Goal: Check status: Check status

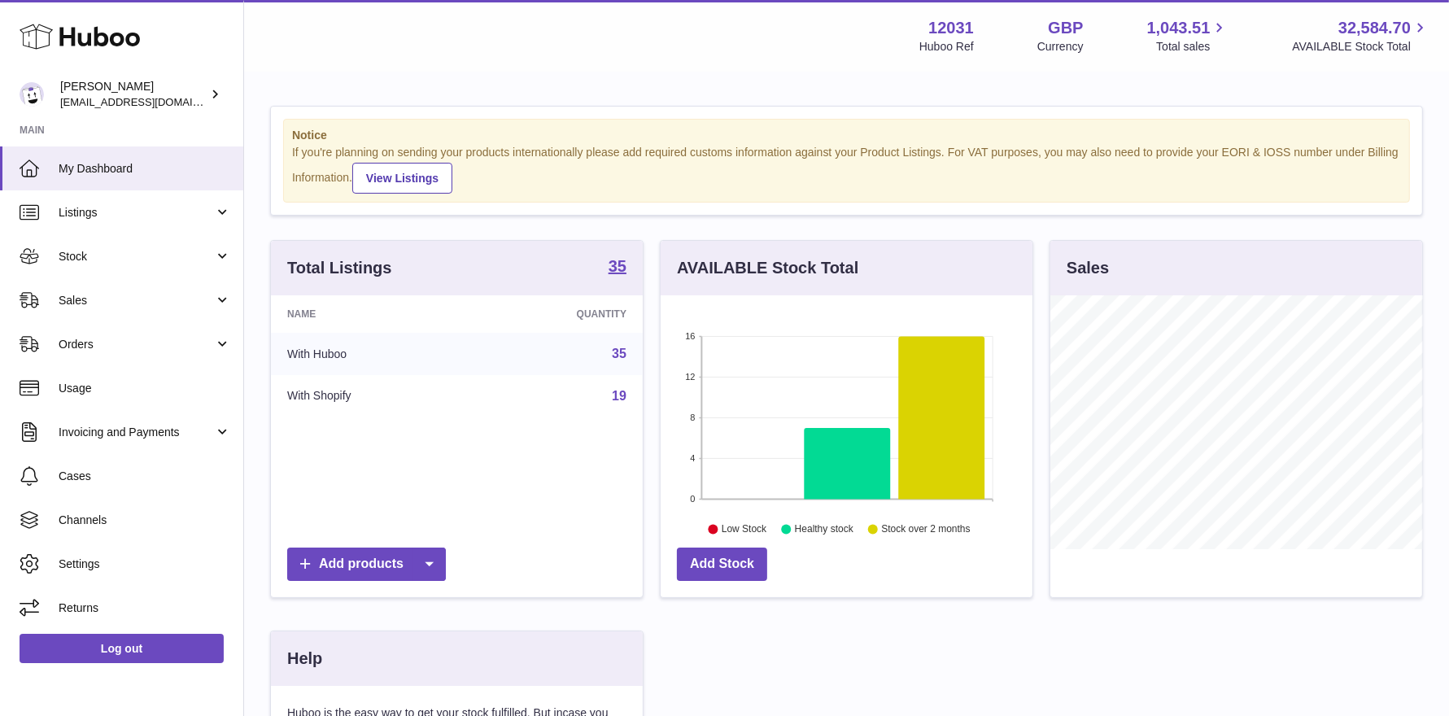
scroll to position [253, 377]
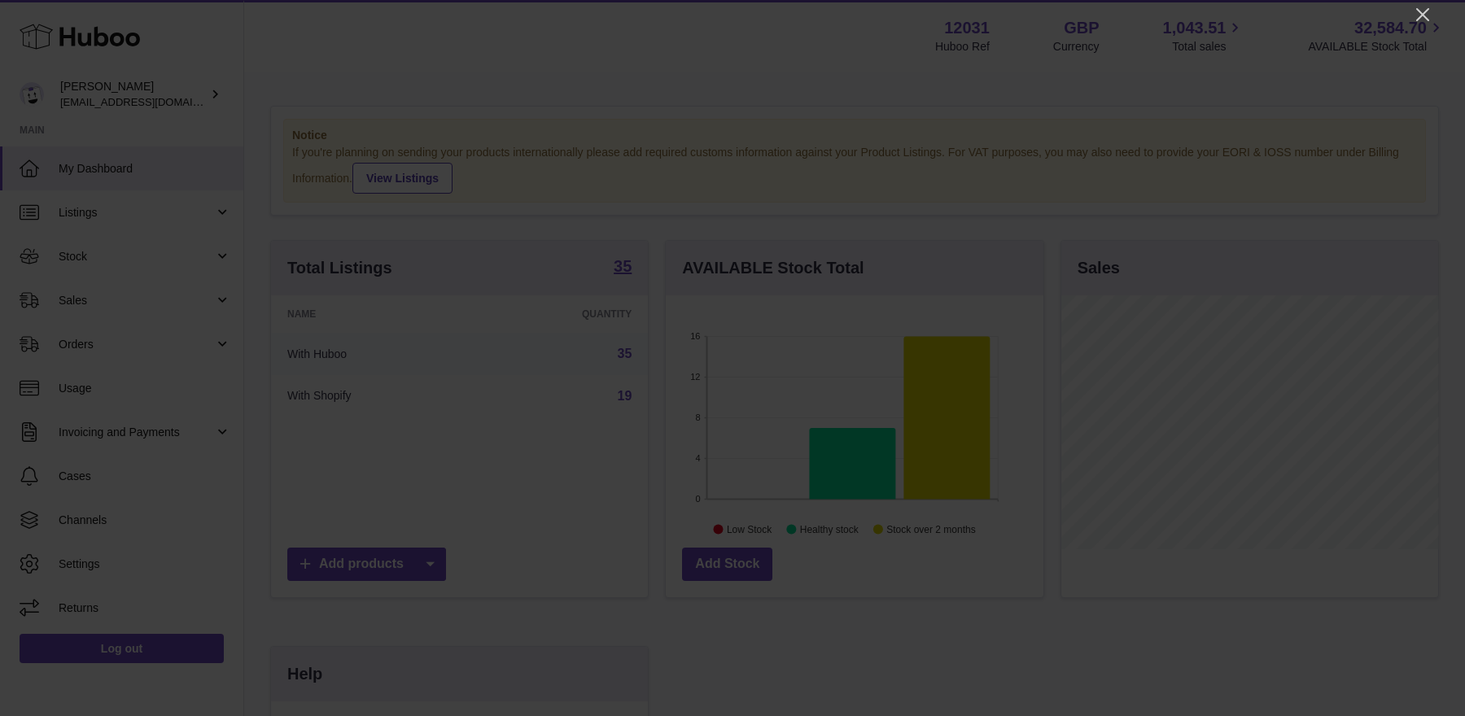
click at [1422, 18] on icon "Close" at bounding box center [1423, 15] width 20 height 20
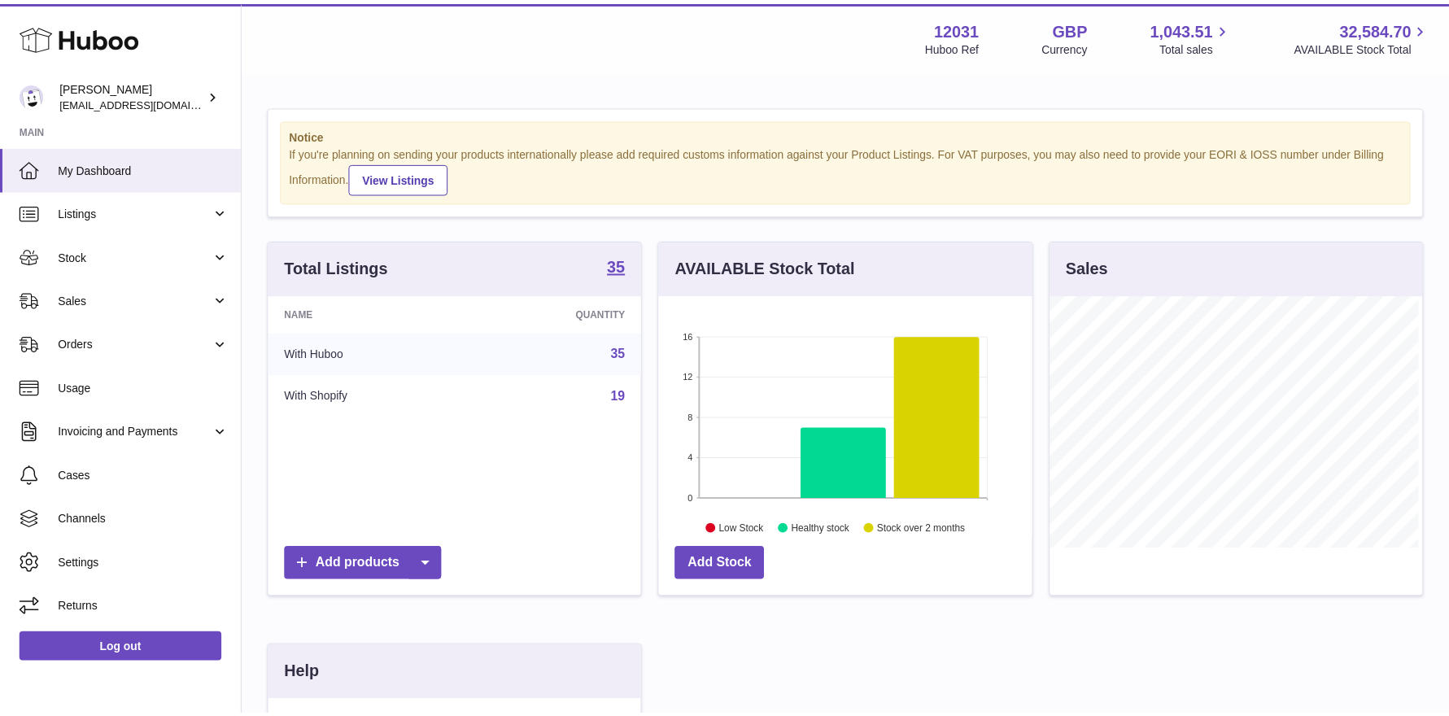
scroll to position [813449, 813329]
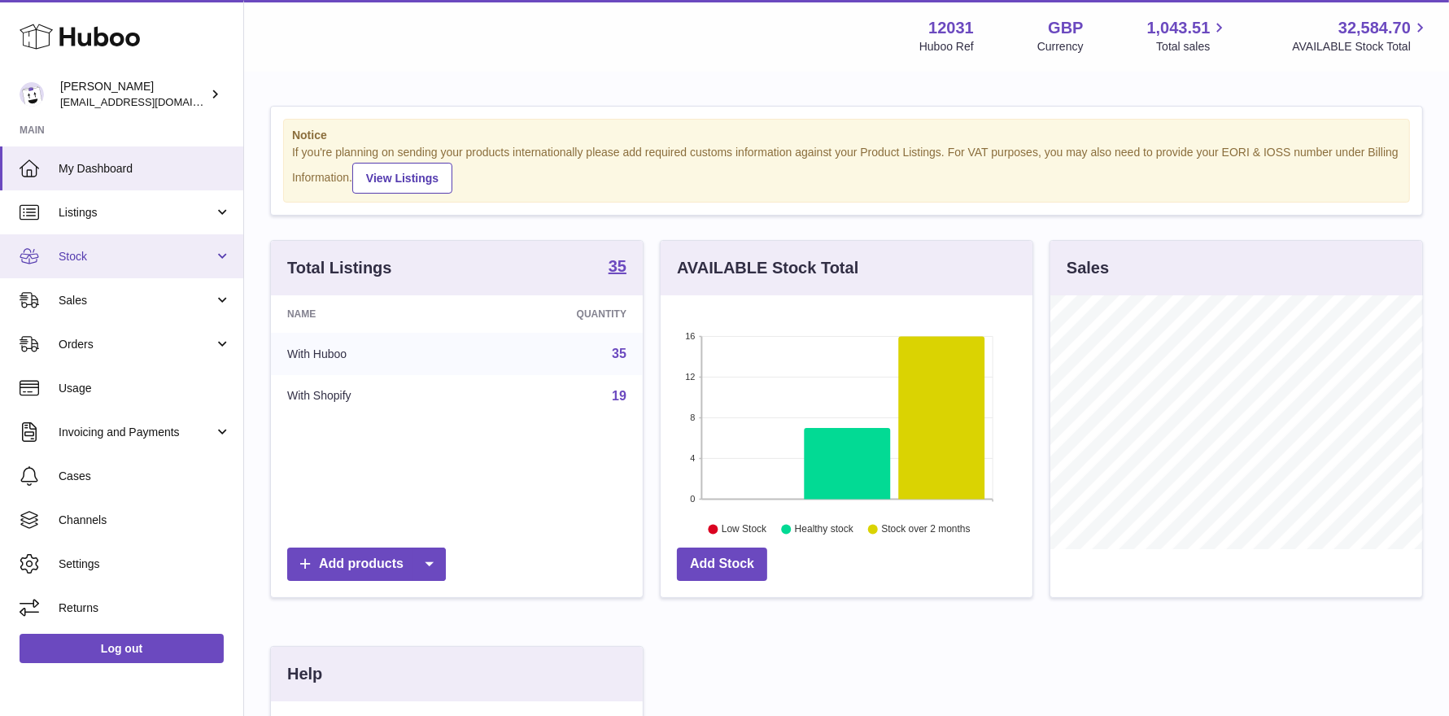
click at [88, 264] on link "Stock" at bounding box center [121, 256] width 243 height 44
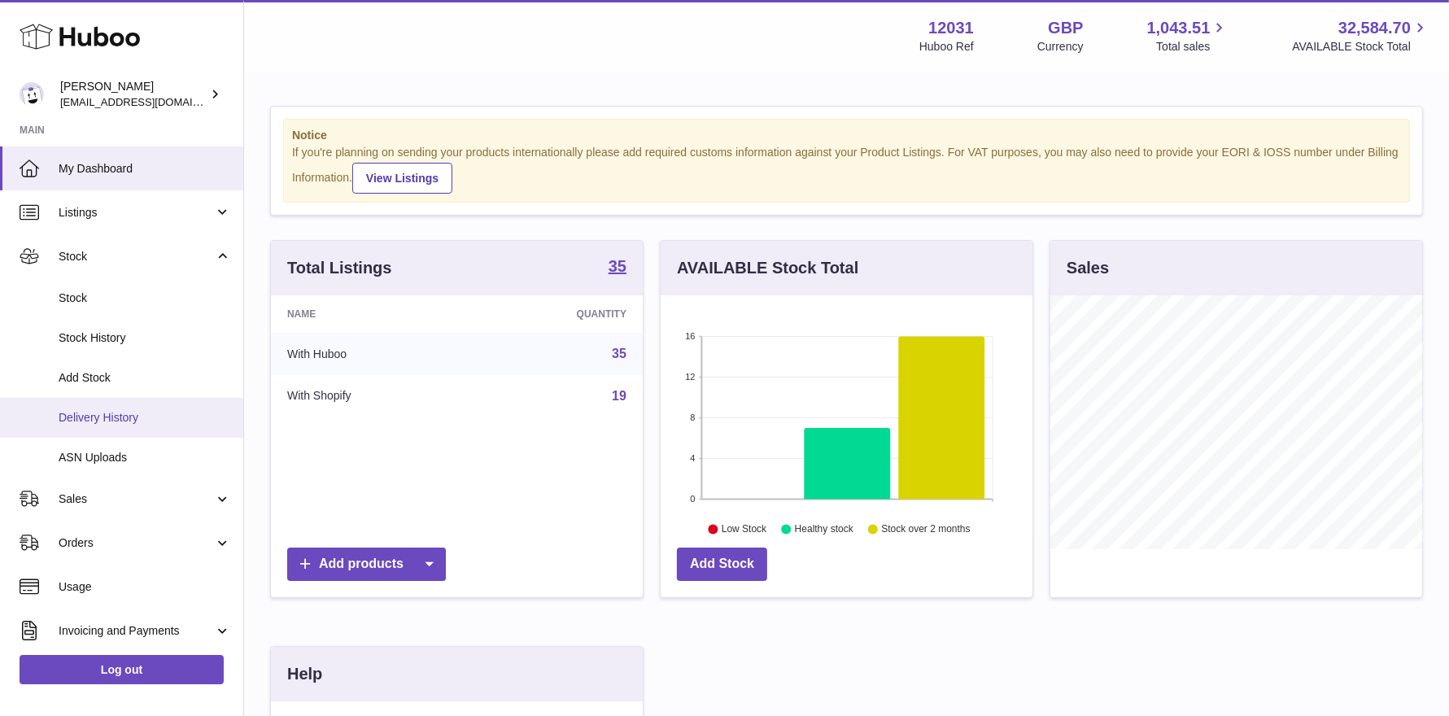
click at [120, 428] on link "Delivery History" at bounding box center [121, 418] width 243 height 40
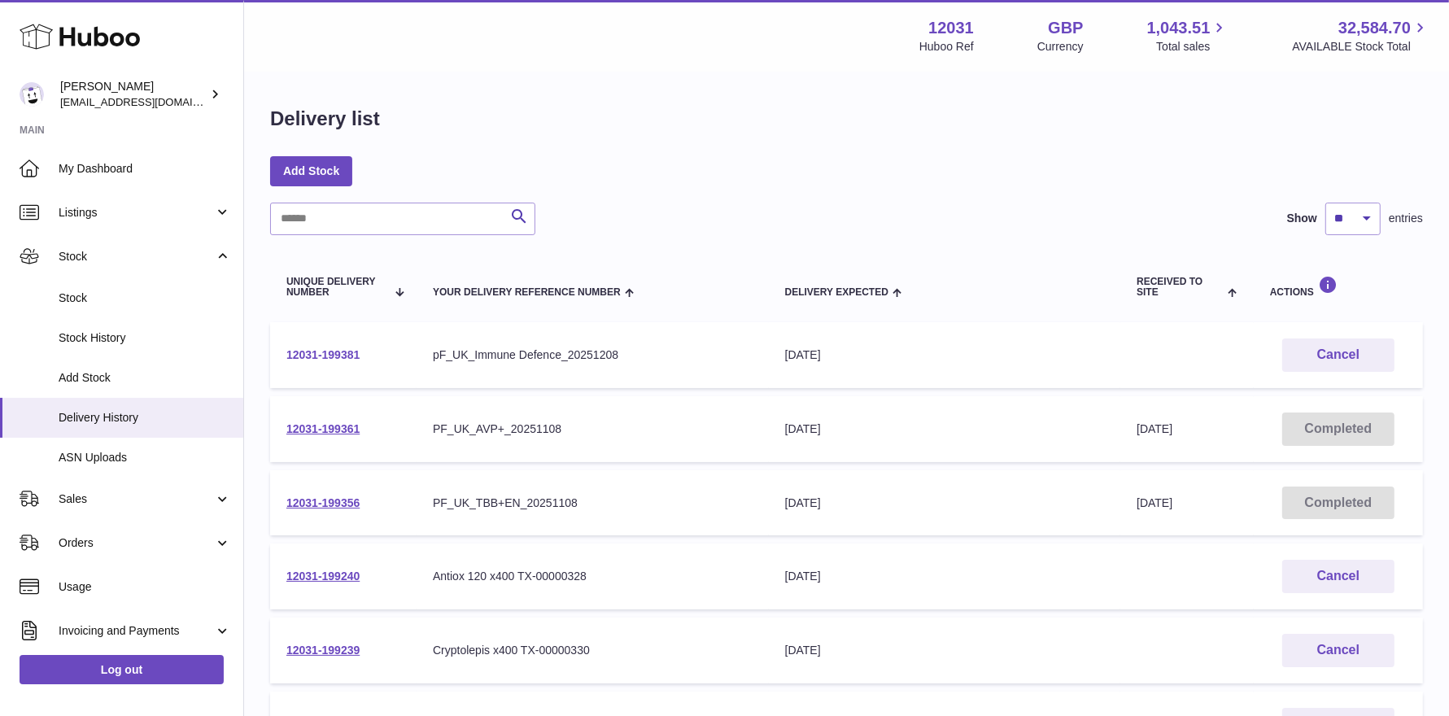
click at [339, 351] on link "12031-199381" at bounding box center [322, 354] width 73 height 13
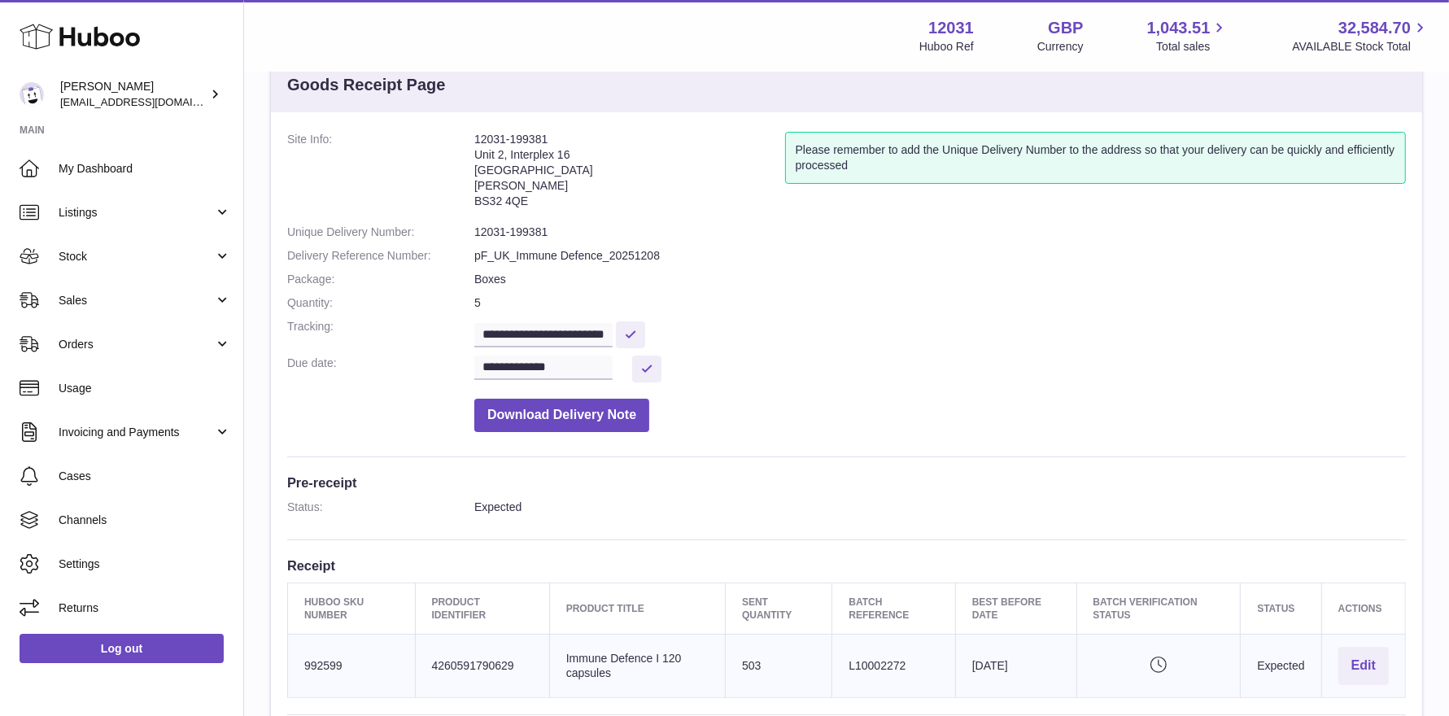
scroll to position [59, 0]
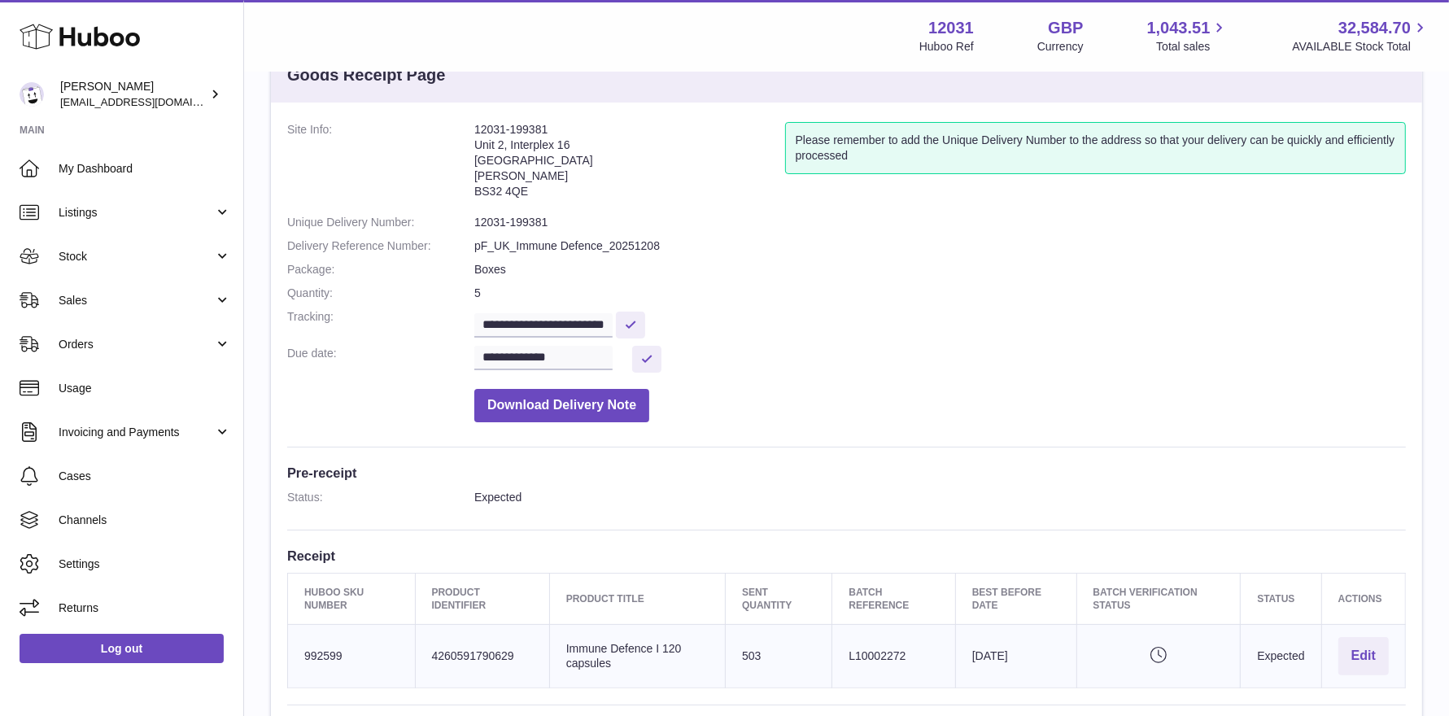
drag, startPoint x: 475, startPoint y: 142, endPoint x: 622, endPoint y: 142, distance: 147.3
click at [622, 142] on address "12031-199381 [STREET_ADDRESS][PERSON_NAME]" at bounding box center [629, 164] width 311 height 85
drag, startPoint x: 473, startPoint y: 156, endPoint x: 574, endPoint y: 155, distance: 101.7
click at [574, 155] on dl "**********" at bounding box center [846, 276] width 1119 height 308
drag, startPoint x: 480, startPoint y: 172, endPoint x: 608, endPoint y: 173, distance: 127.8
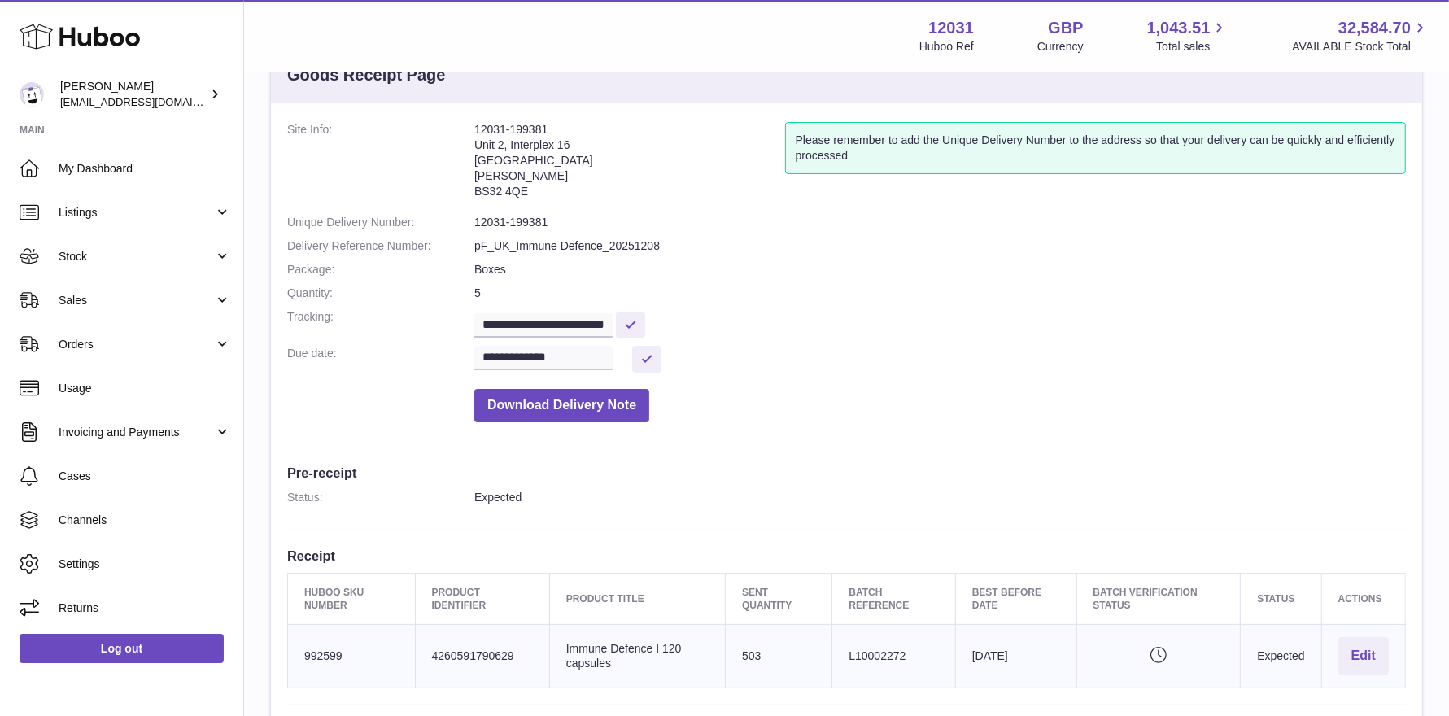
click at [614, 173] on address "12031-199381 Unit 2, Interplex 16 Ash Ridge Road Bradley Stoke BS32 4QE" at bounding box center [629, 164] width 311 height 85
click at [513, 186] on address "12031-199381 Unit 2, Interplex 16 Ash Ridge Road Bradley Stoke BS32 4QE" at bounding box center [629, 164] width 311 height 85
click at [129, 246] on link "Stock" at bounding box center [121, 256] width 243 height 44
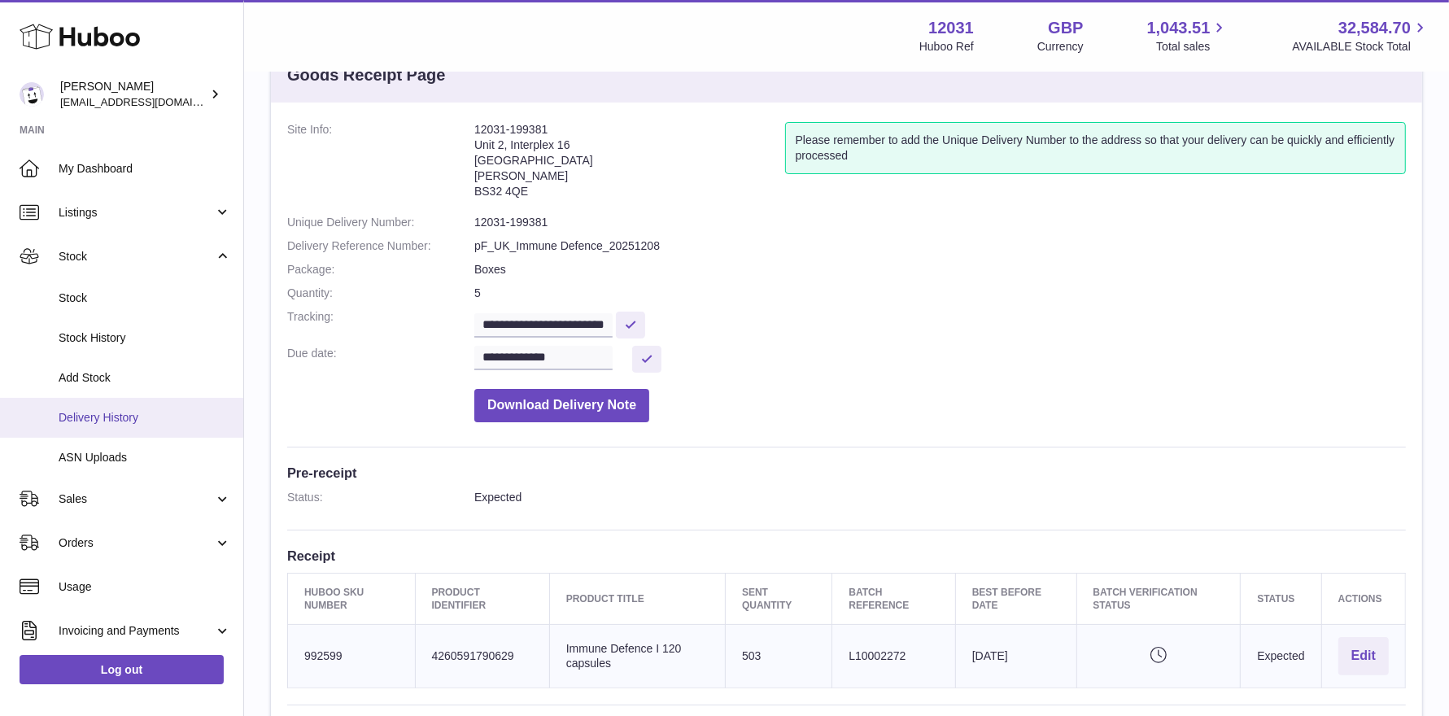
click at [151, 426] on link "Delivery History" at bounding box center [121, 418] width 243 height 40
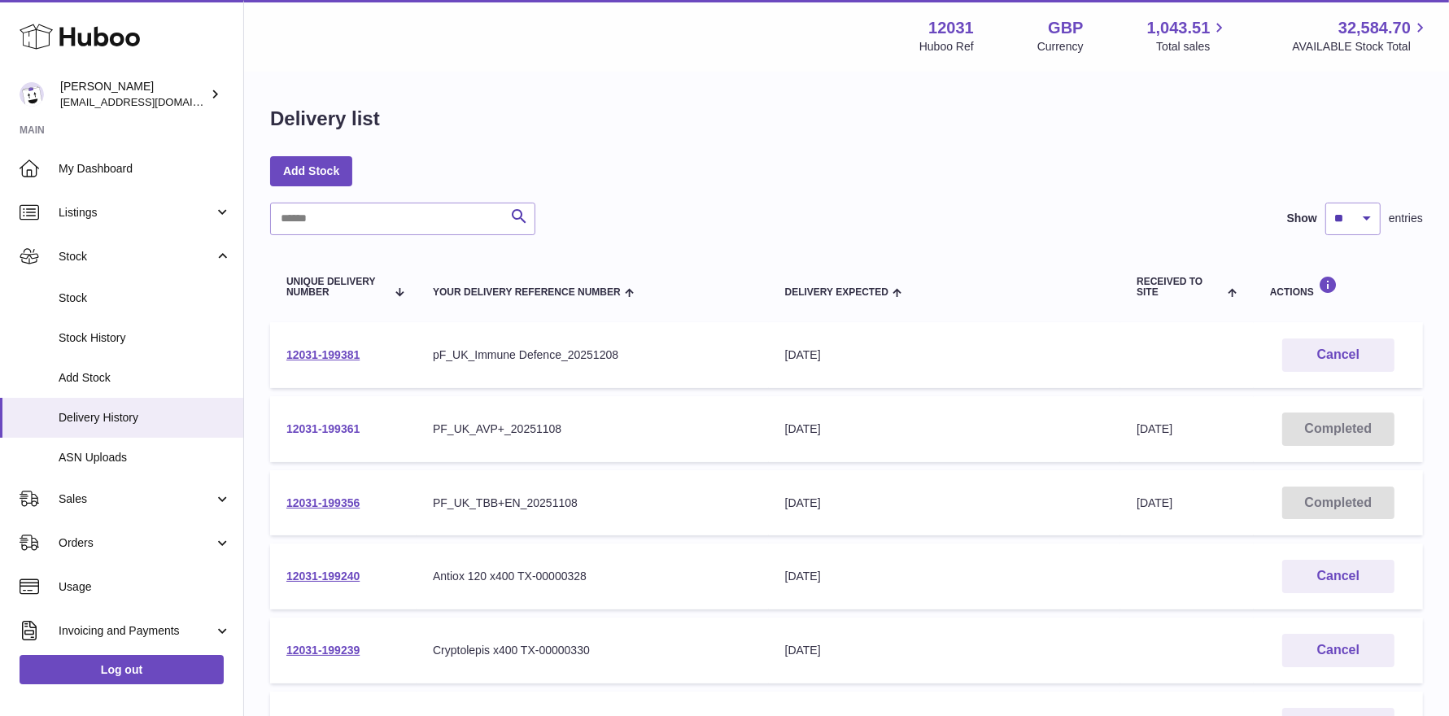
click at [315, 430] on link "12031-199361" at bounding box center [322, 428] width 73 height 13
click at [344, 500] on link "12031-199356" at bounding box center [322, 502] width 73 height 13
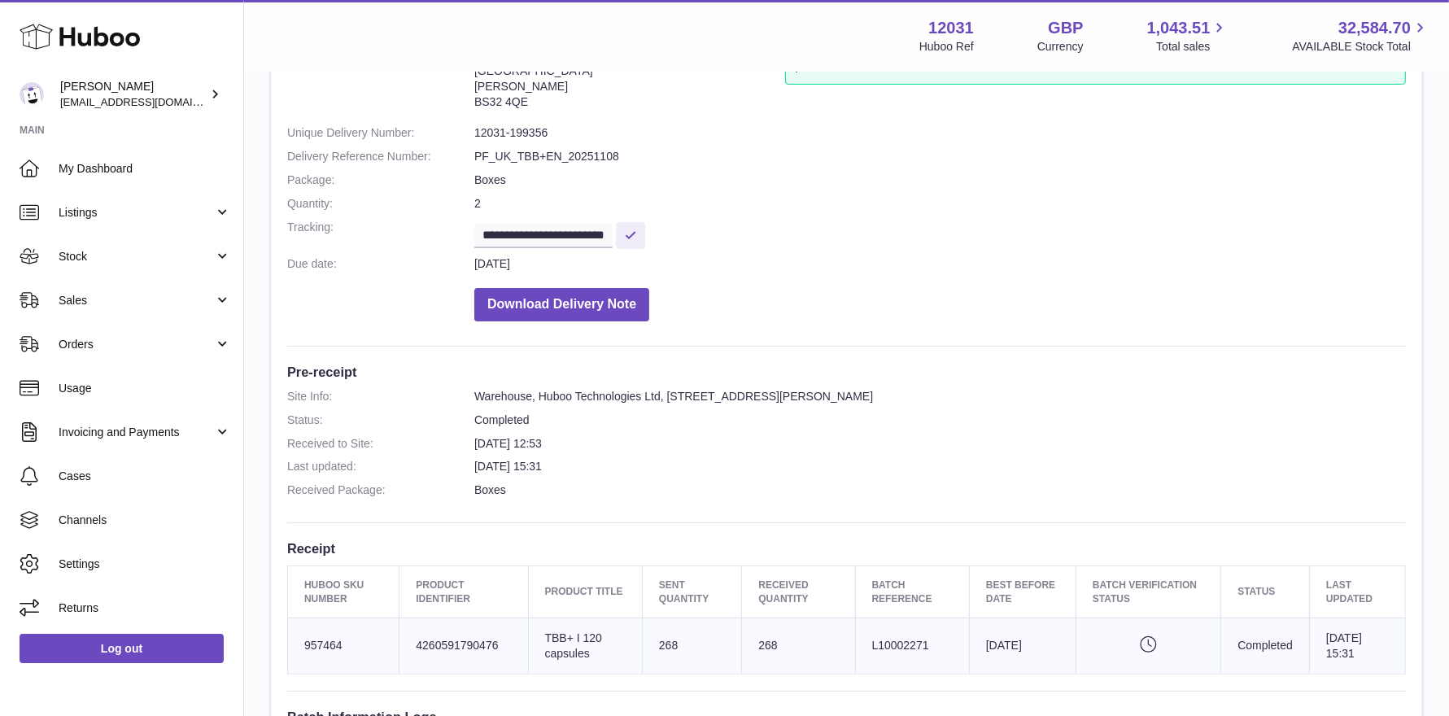
scroll to position [186, 0]
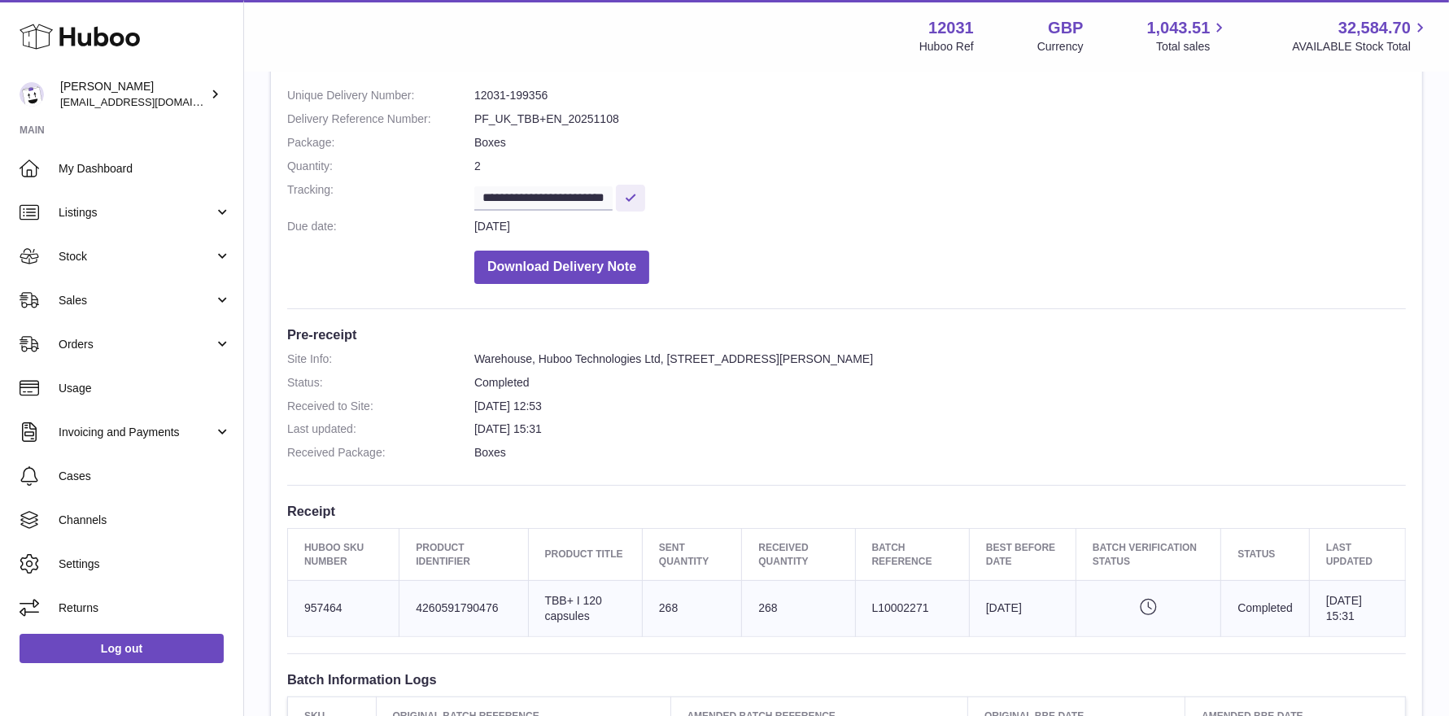
click at [1141, 601] on icon at bounding box center [1149, 607] width 16 height 16
click at [1128, 605] on icon "Pending verification" at bounding box center [1148, 607] width 111 height 16
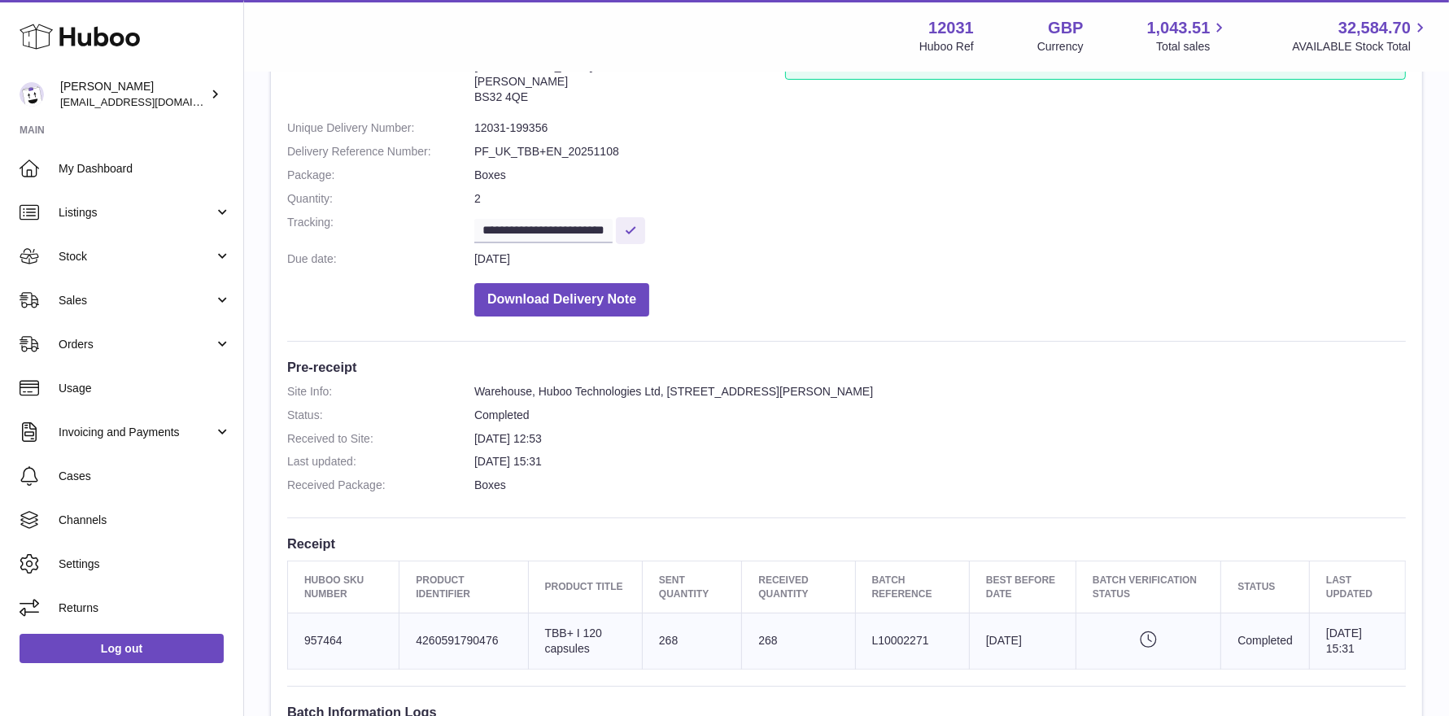
scroll to position [151, 0]
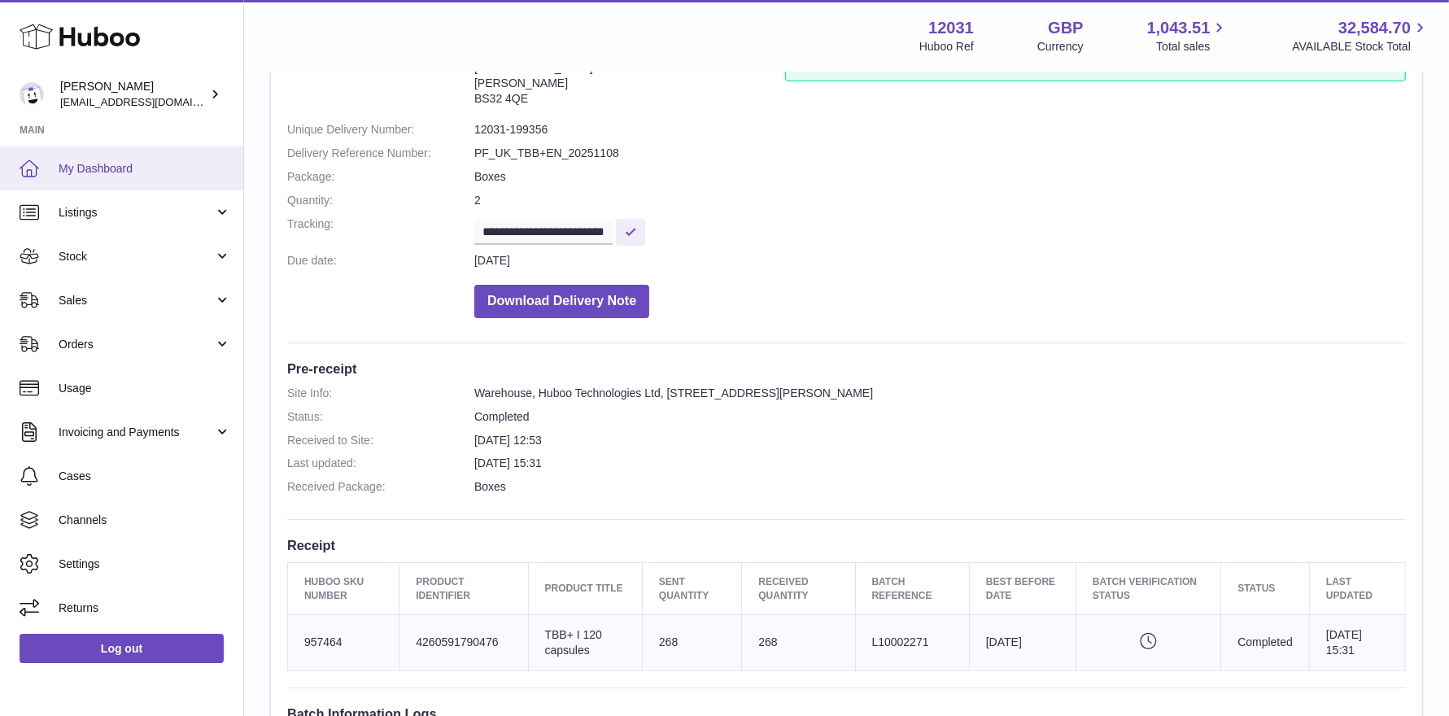
click at [155, 170] on span "My Dashboard" at bounding box center [145, 168] width 173 height 15
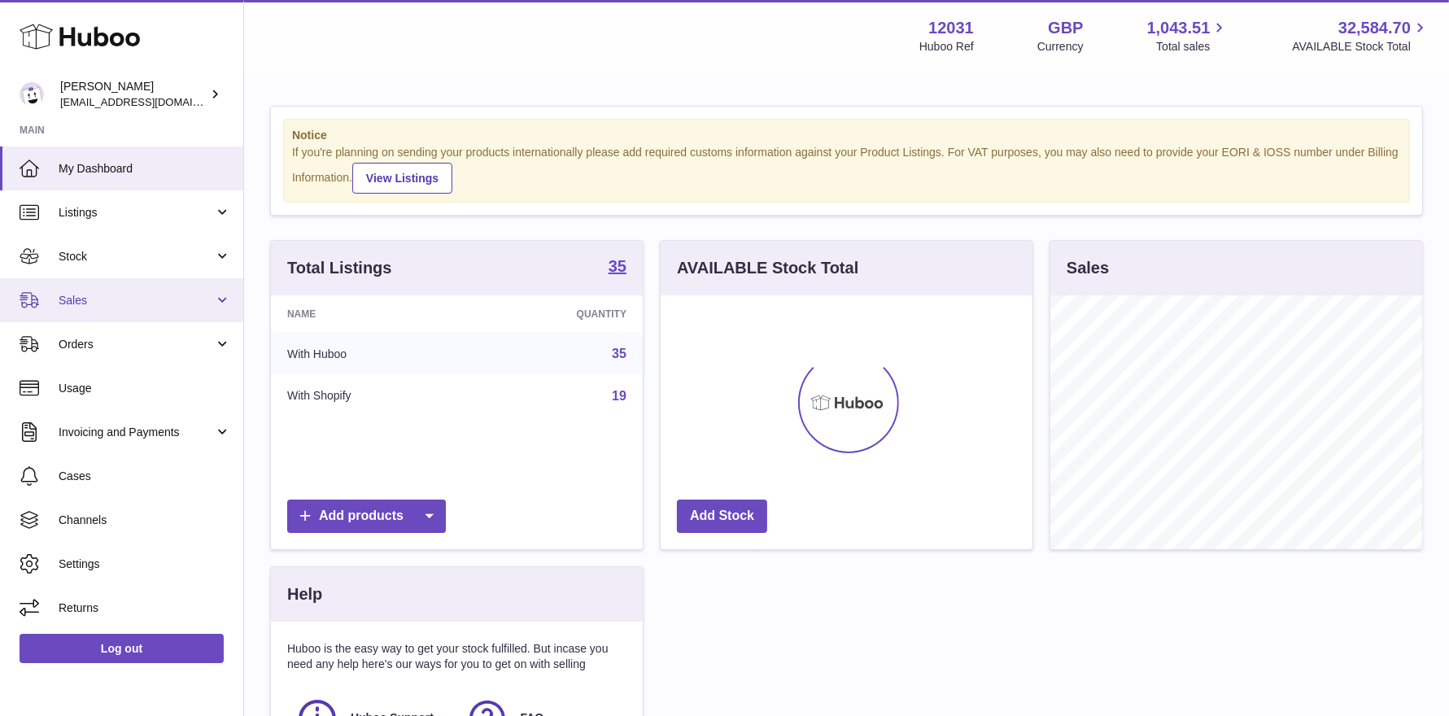
scroll to position [253, 372]
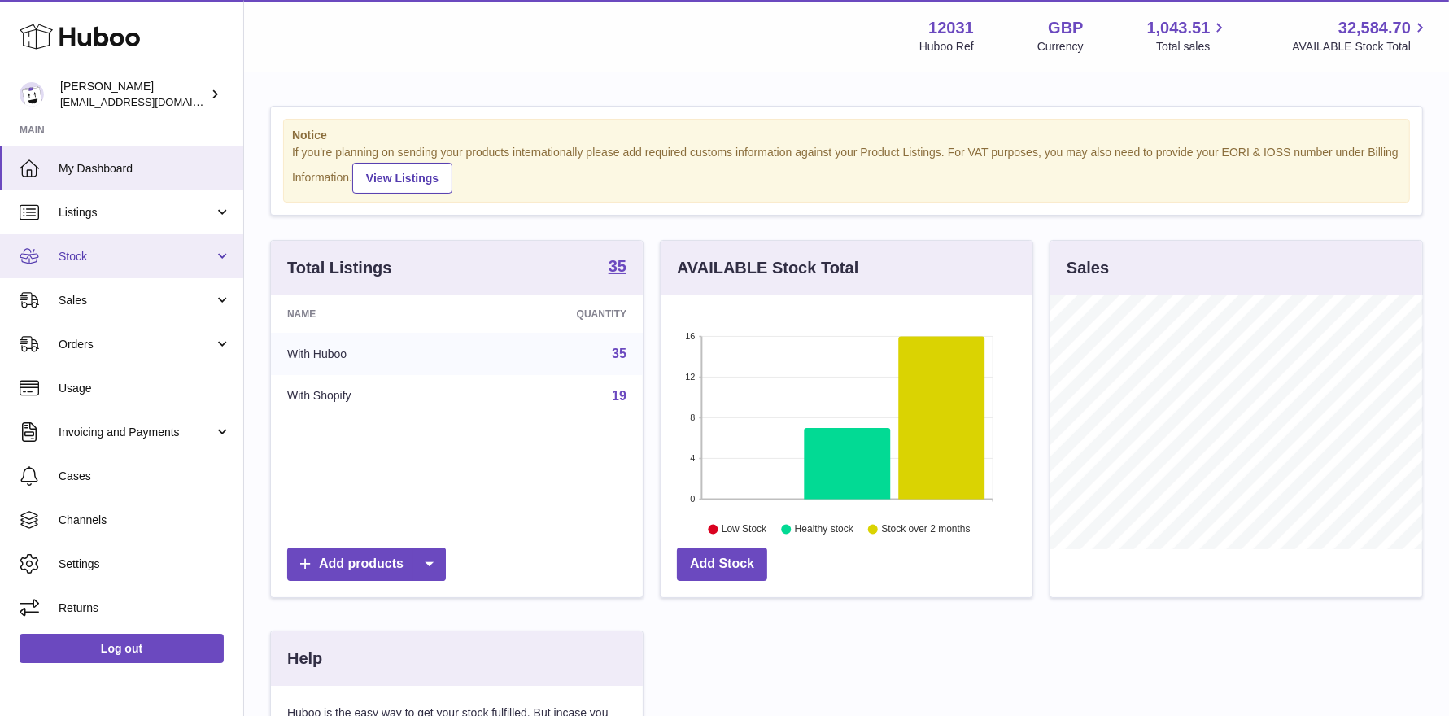
click at [138, 256] on span "Stock" at bounding box center [136, 256] width 155 height 15
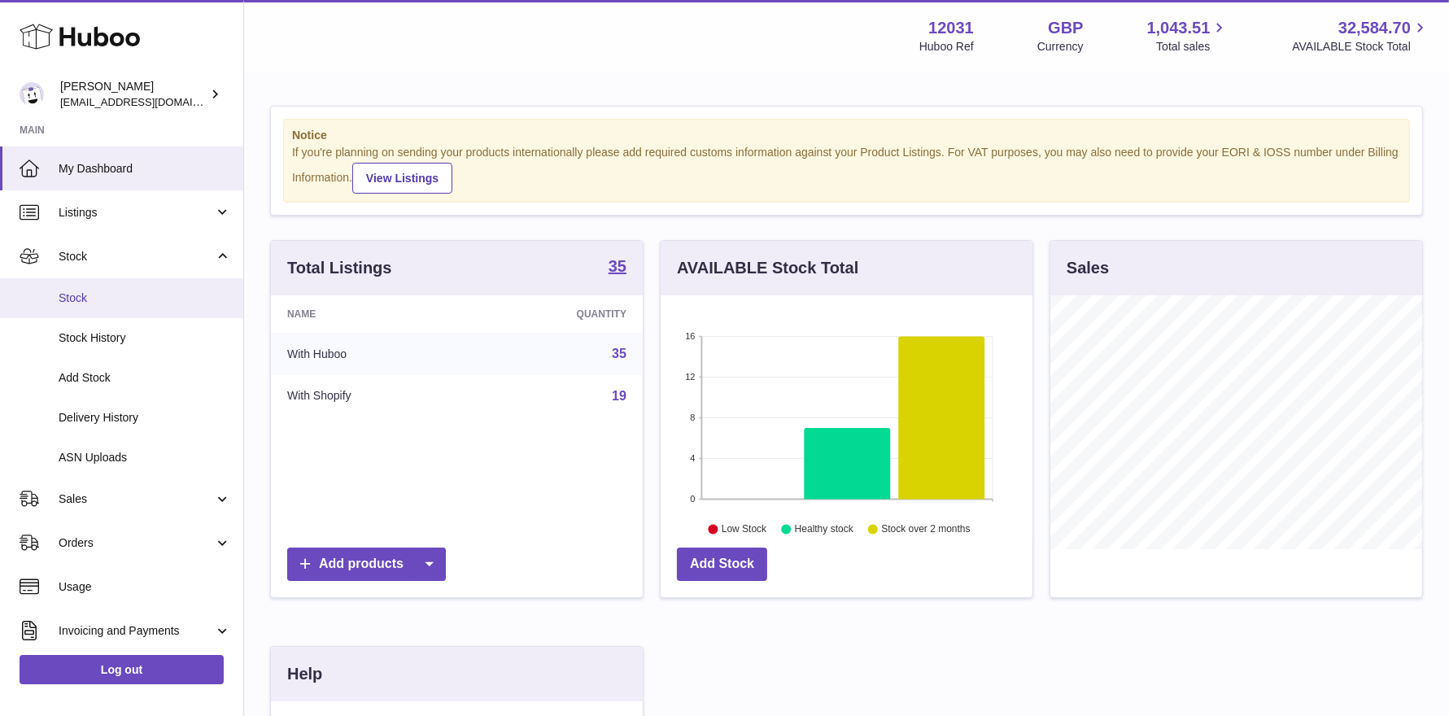
click at [146, 298] on span "Stock" at bounding box center [145, 297] width 173 height 15
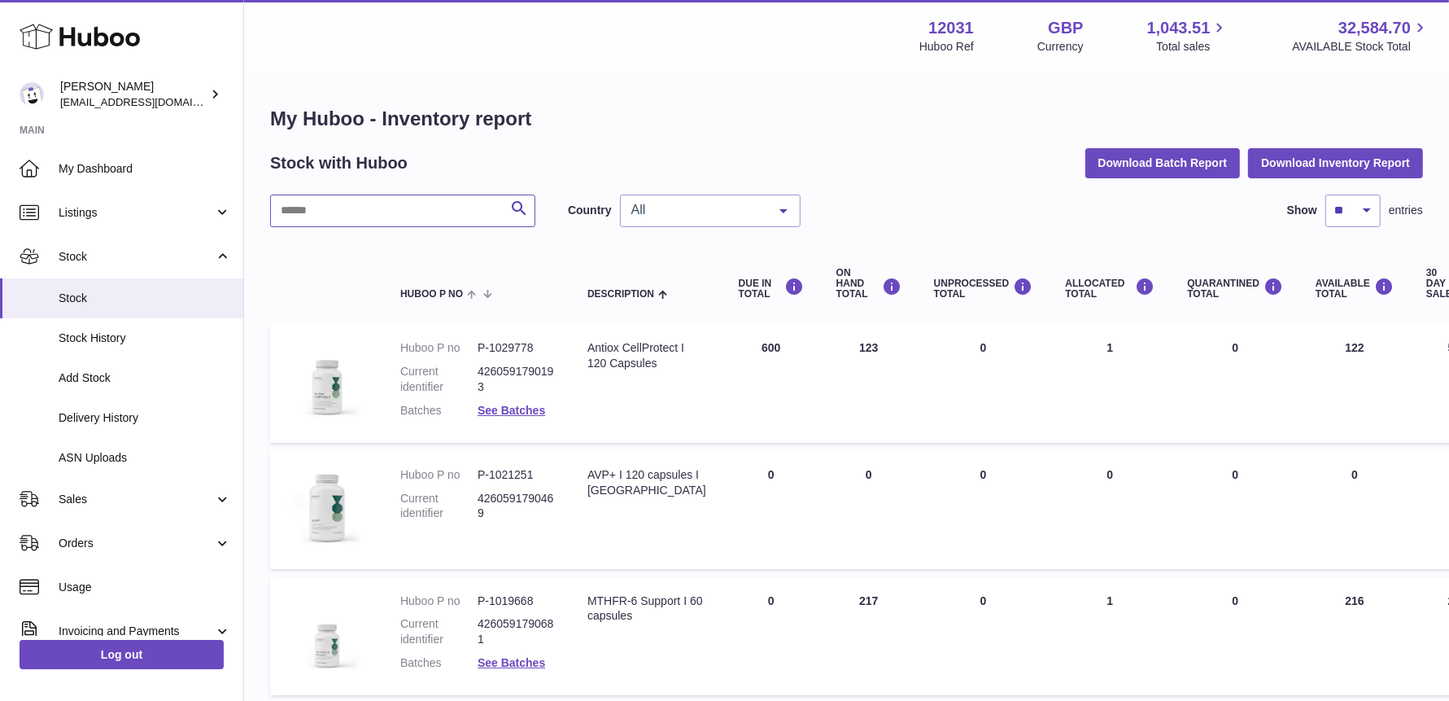
click at [376, 208] on input "text" at bounding box center [402, 210] width 265 height 33
type input "***"
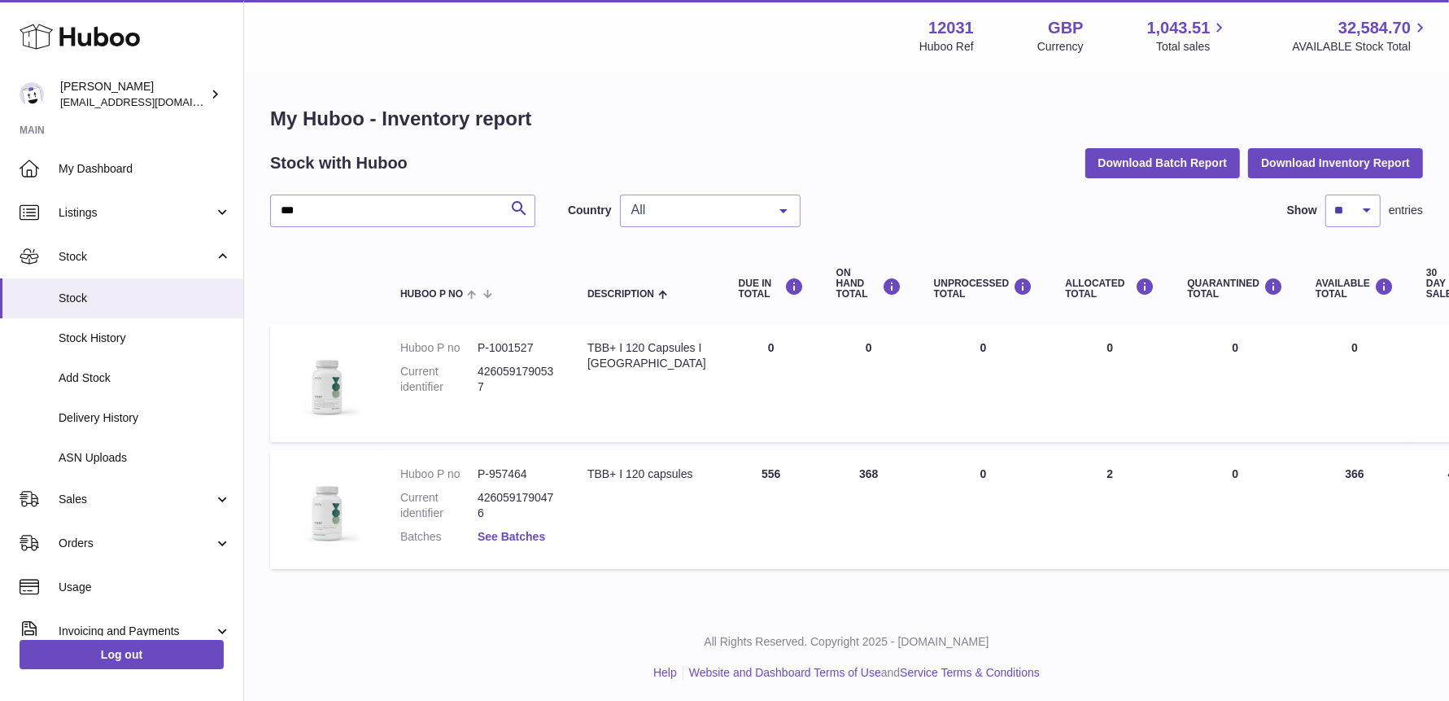
click at [509, 538] on link "See Batches" at bounding box center [512, 536] width 68 height 13
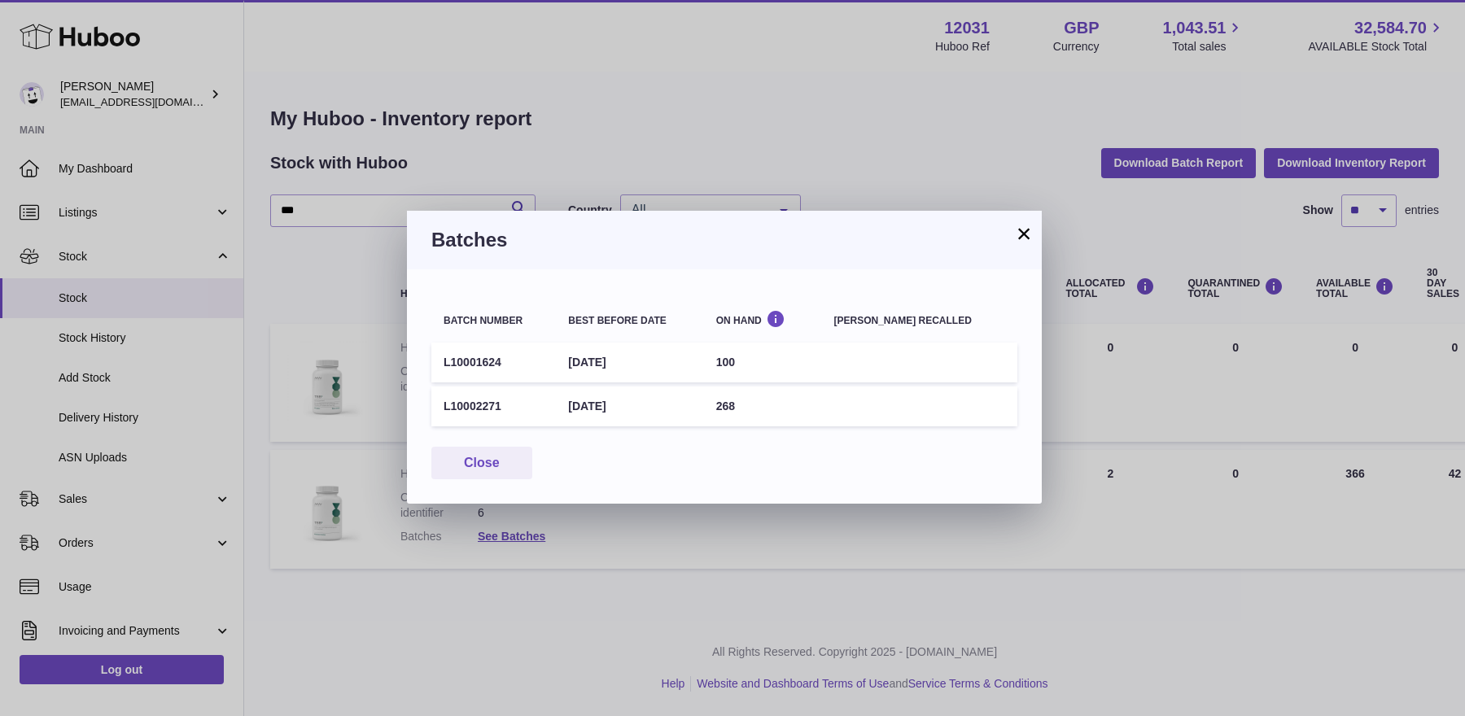
click at [1026, 231] on button "×" at bounding box center [1024, 234] width 20 height 20
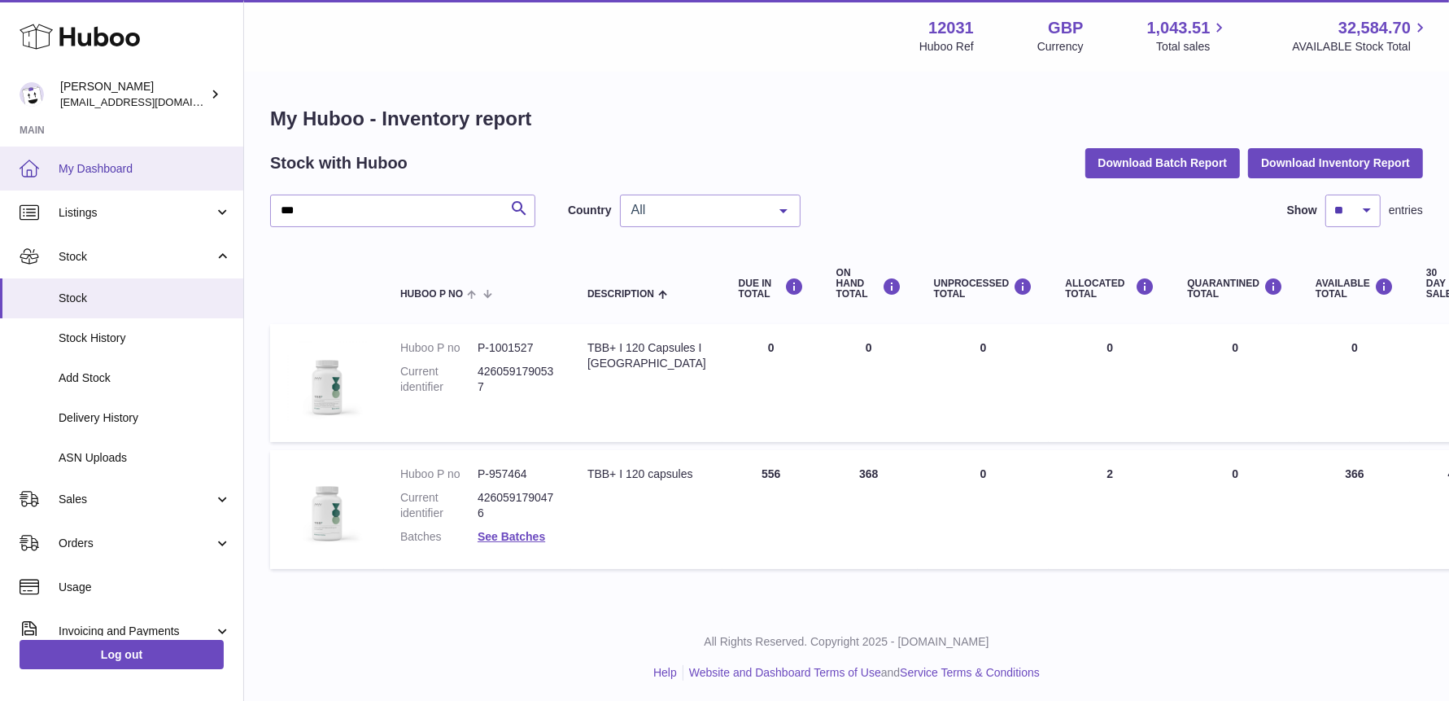
click at [57, 168] on link "My Dashboard" at bounding box center [121, 168] width 243 height 44
